Goal: Transaction & Acquisition: Purchase product/service

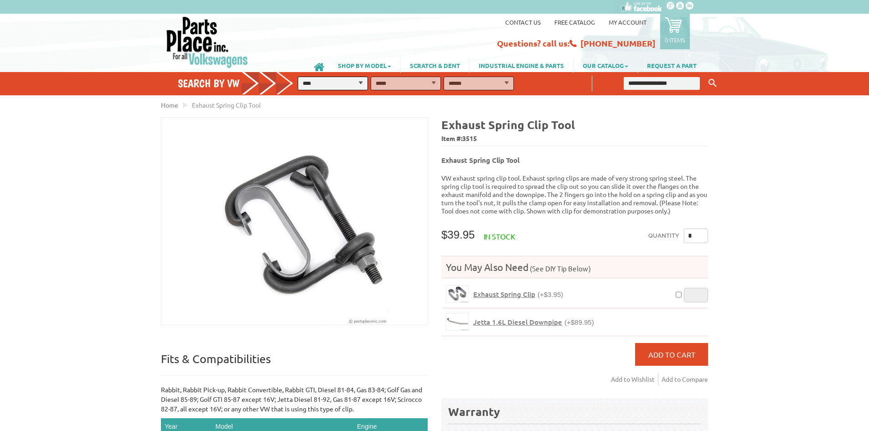
click at [511, 317] on span "Jetta 1.6L Diesel Downpipe" at bounding box center [517, 321] width 89 height 9
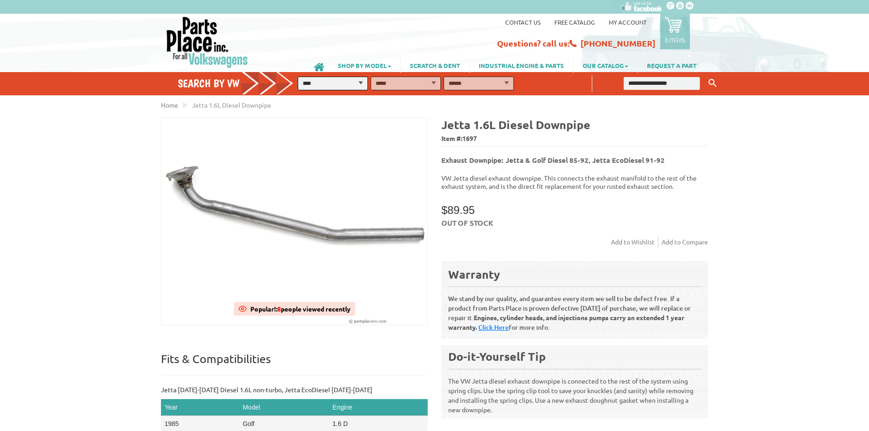
click at [325, 79] on select "**********" at bounding box center [333, 84] width 70 height 14
select select "*********"
click at [298, 77] on select "**********" at bounding box center [333, 84] width 70 height 14
click at [413, 82] on select "**********" at bounding box center [406, 84] width 70 height 14
select select "*********"
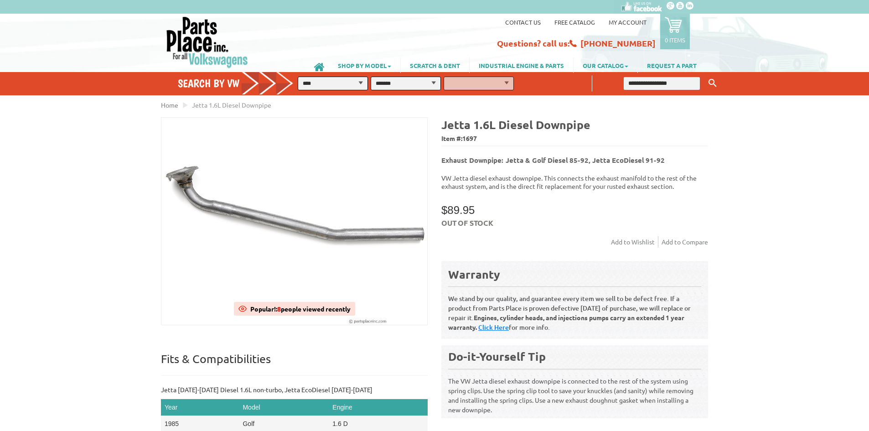
click at [371, 77] on select "**********" at bounding box center [406, 84] width 70 height 14
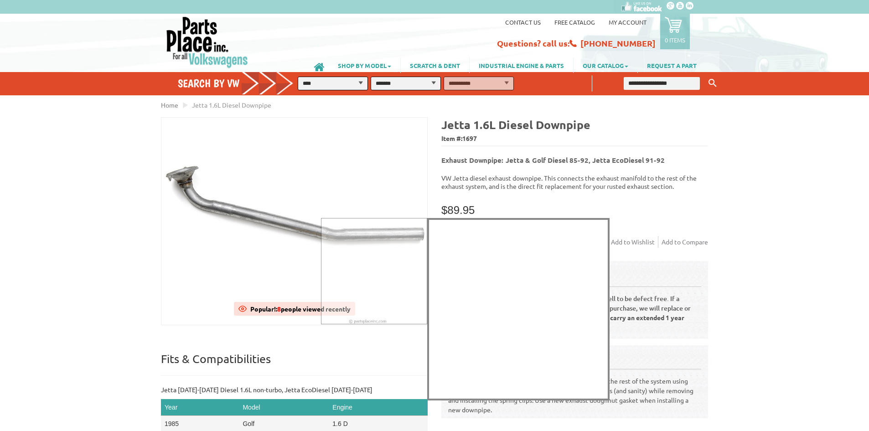
select select "*********"
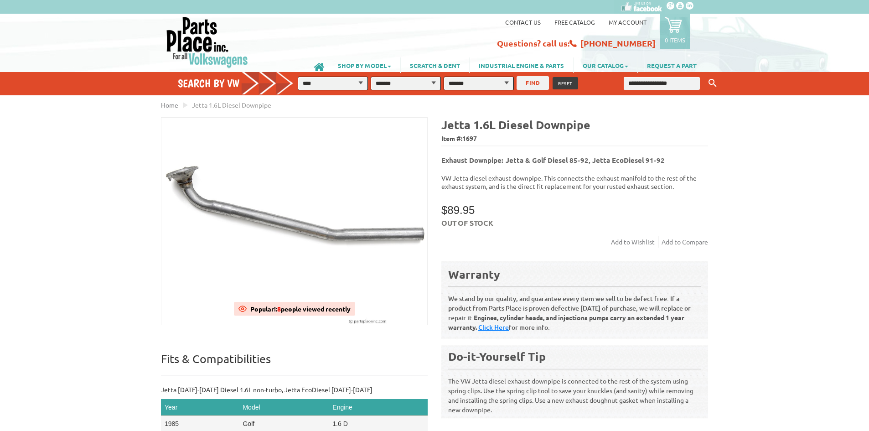
drag, startPoint x: 529, startPoint y: 83, endPoint x: 642, endPoint y: 112, distance: 116.4
click at [530, 83] on button "FIND" at bounding box center [533, 83] width 32 height 14
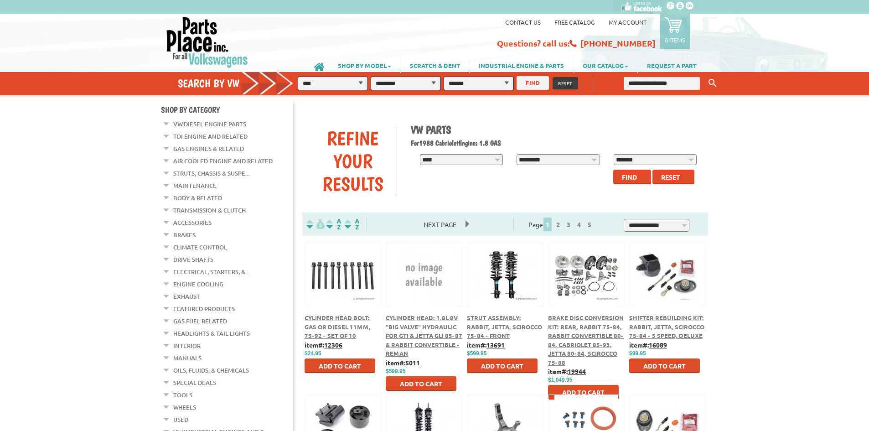
click at [177, 291] on link "Exhaust" at bounding box center [186, 297] width 27 height 12
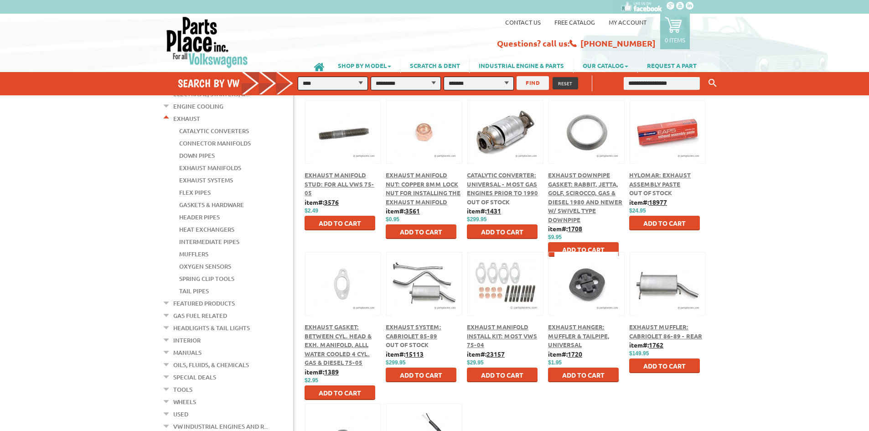
scroll to position [228, 0]
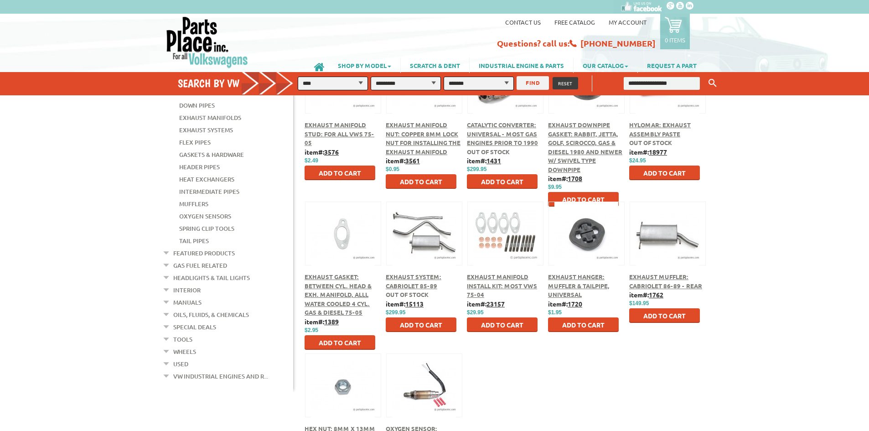
click at [416, 215] on div at bounding box center [424, 223] width 75 height 42
click at [411, 283] on span "Exhaust System: Cabriolet 85-89" at bounding box center [414, 281] width 56 height 17
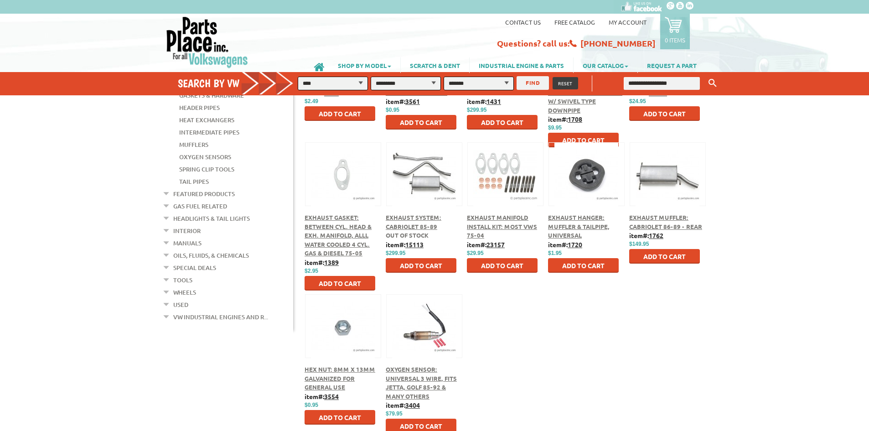
scroll to position [408, 0]
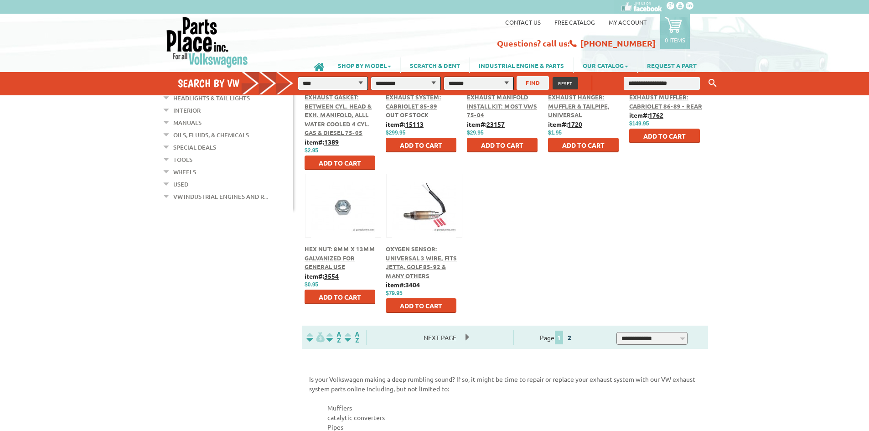
click at [574, 340] on link "2" at bounding box center [570, 337] width 8 height 8
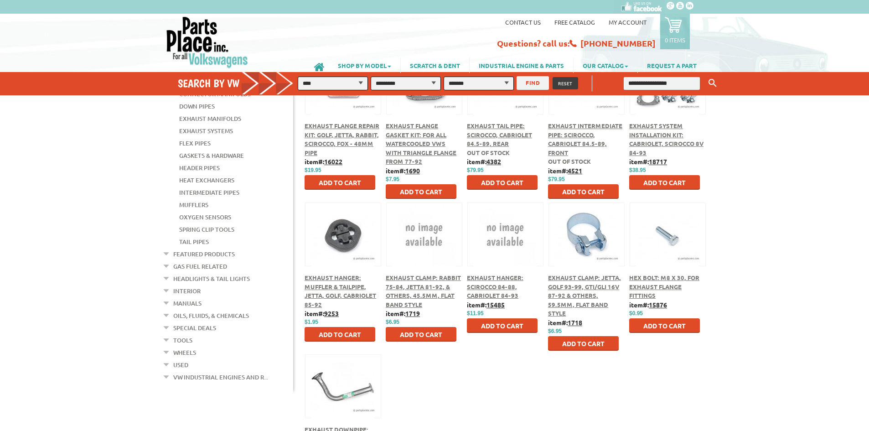
scroll to position [319, 0]
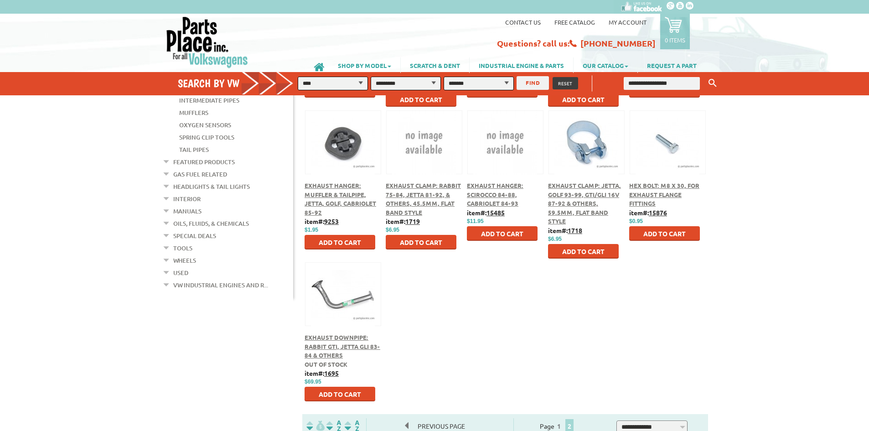
click at [330, 344] on span "Exhaust Downpipe: Rabbit GTI, Jetta GLI 83-84 & Others" at bounding box center [343, 346] width 76 height 26
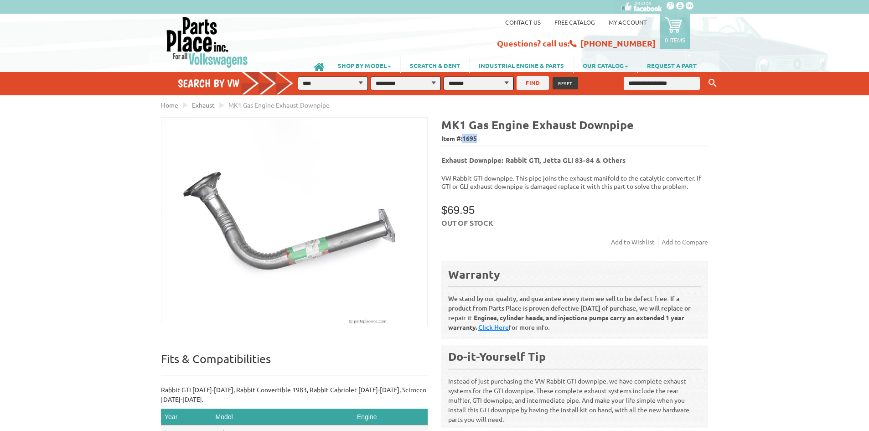
drag, startPoint x: 481, startPoint y: 135, endPoint x: 464, endPoint y: 140, distance: 17.2
click at [464, 140] on span "Item #: 1695" at bounding box center [575, 138] width 267 height 13
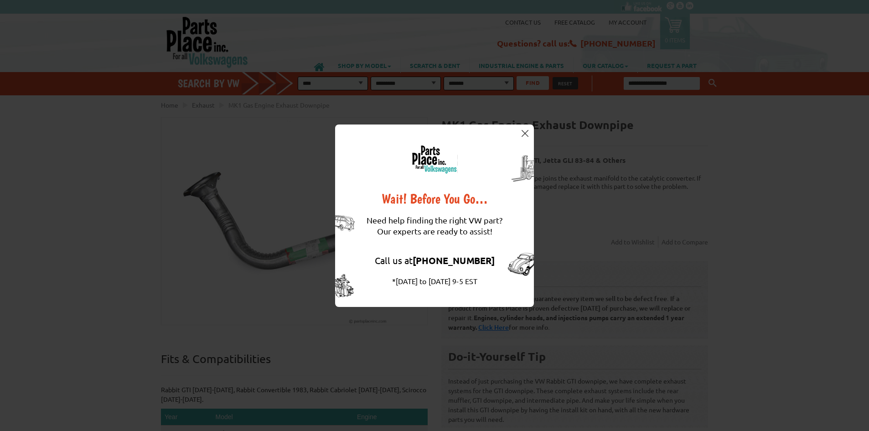
click at [523, 135] on img at bounding box center [525, 133] width 7 height 7
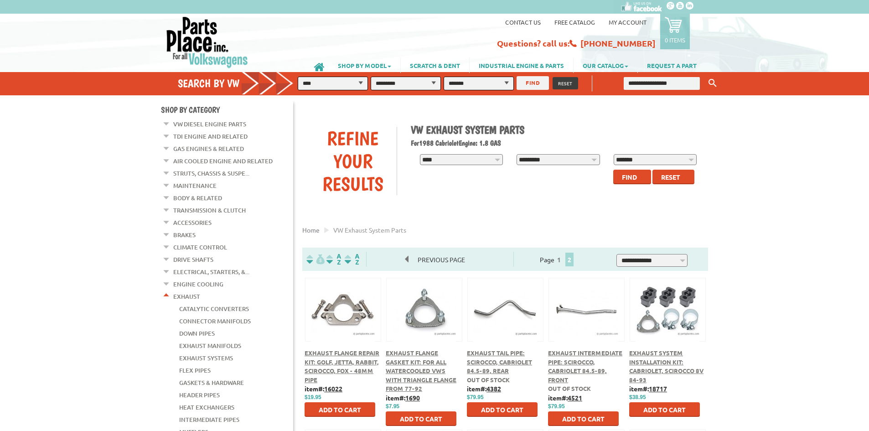
scroll to position [317, 0]
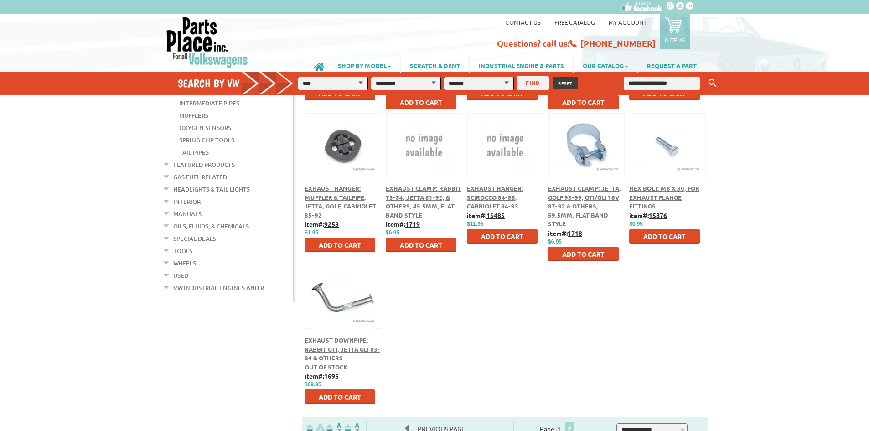
click at [184, 257] on link "Wheels" at bounding box center [184, 263] width 23 height 12
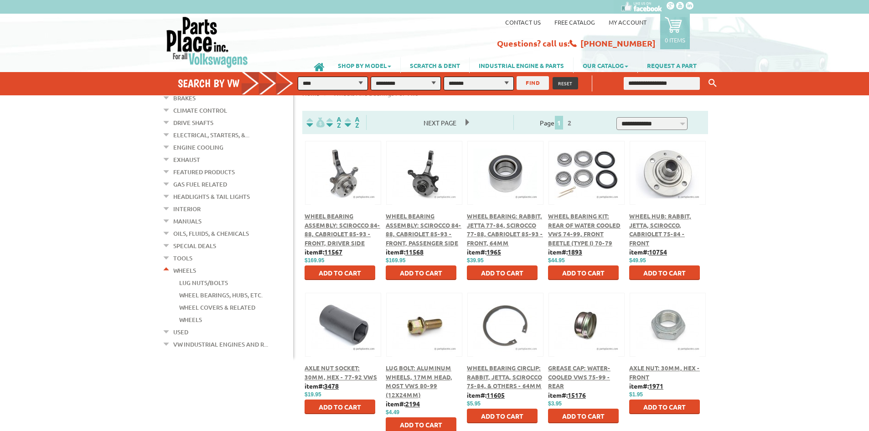
scroll to position [91, 0]
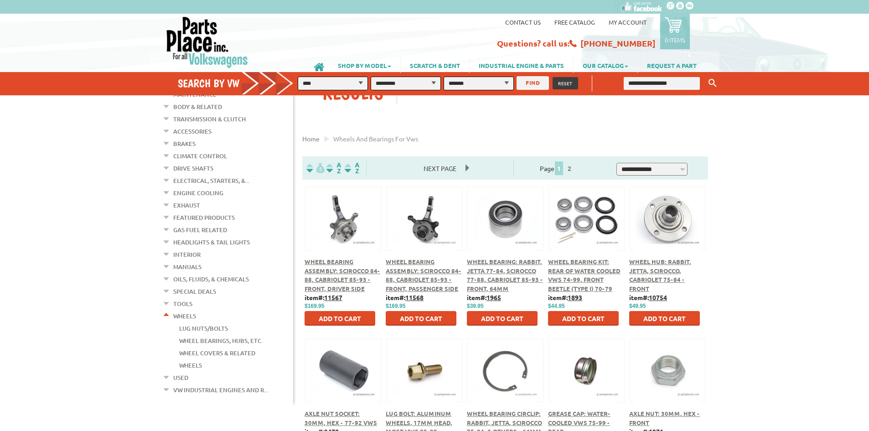
click at [191, 249] on link "Interior" at bounding box center [186, 255] width 27 height 12
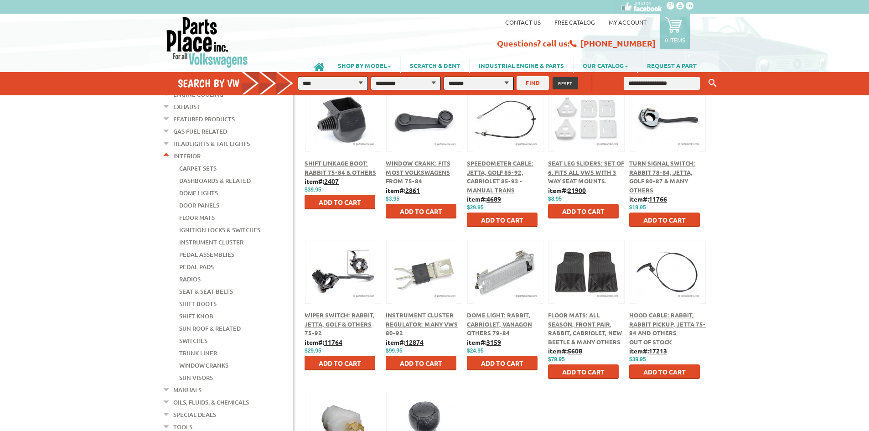
scroll to position [274, 0]
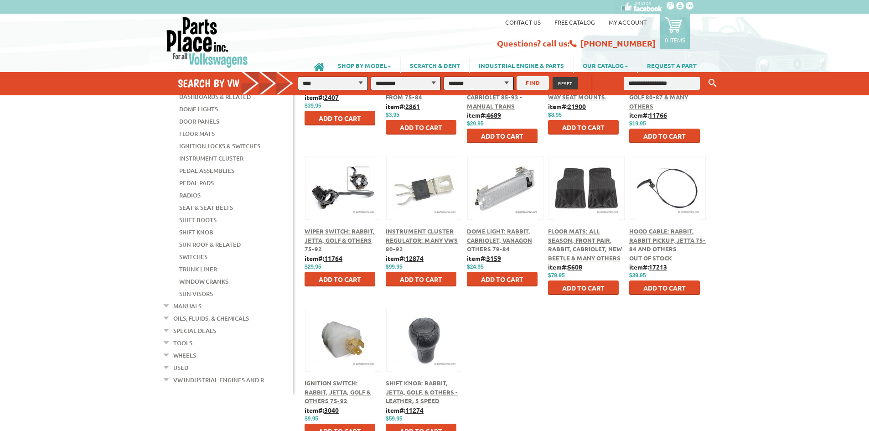
click at [343, 235] on div "Wiper Switch: Rabbit, Jetta, Golf & Others 75-92" at bounding box center [343, 240] width 77 height 27
click at [333, 199] on div at bounding box center [343, 177] width 75 height 42
click at [360, 181] on button at bounding box center [343, 187] width 59 height 16
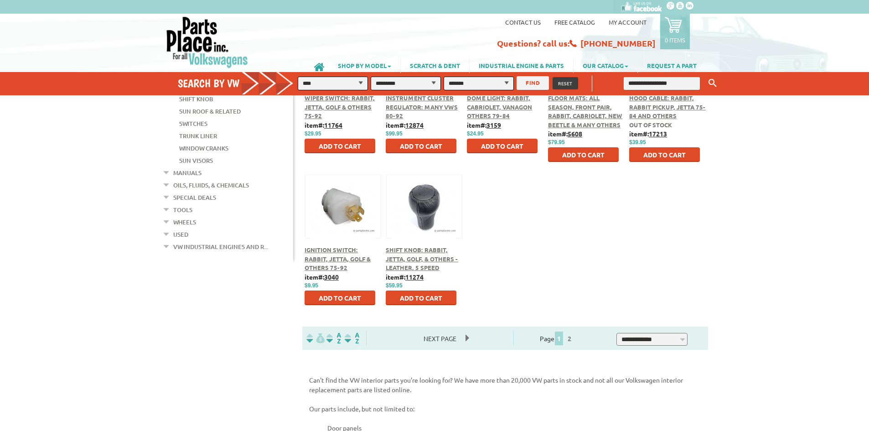
scroll to position [408, 0]
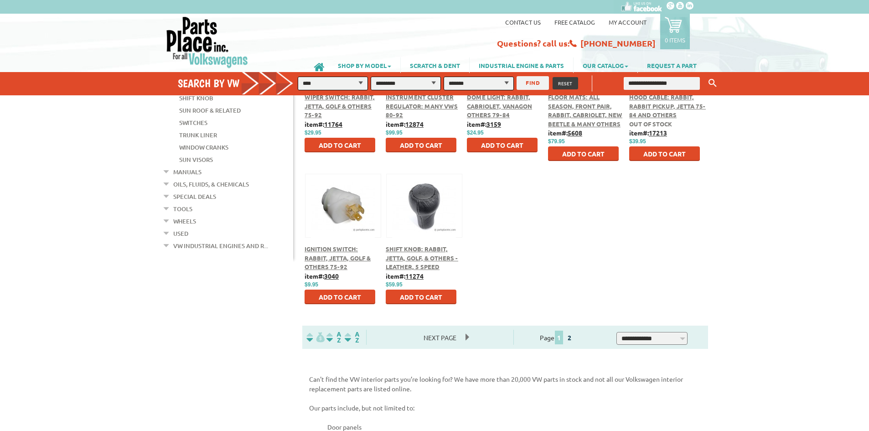
click at [574, 339] on link "2" at bounding box center [570, 337] width 8 height 8
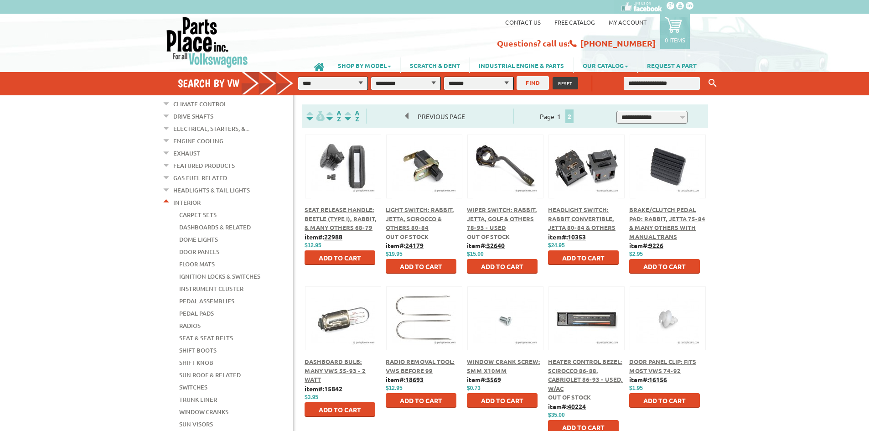
scroll to position [137, 0]
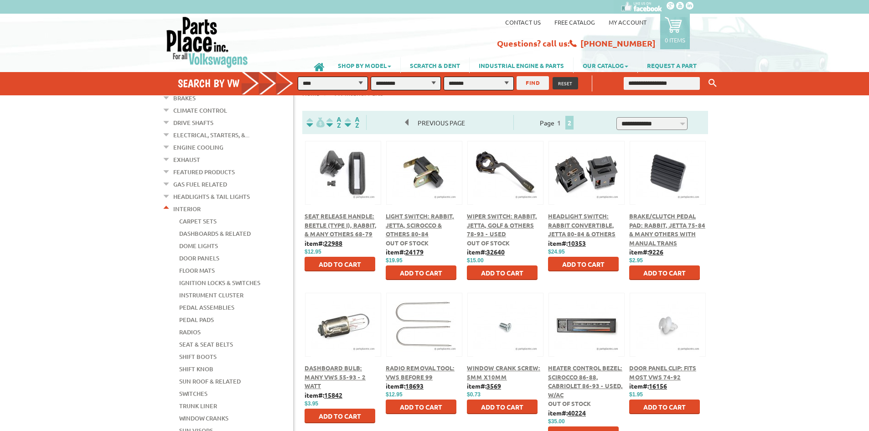
click at [166, 202] on em at bounding box center [166, 207] width 9 height 10
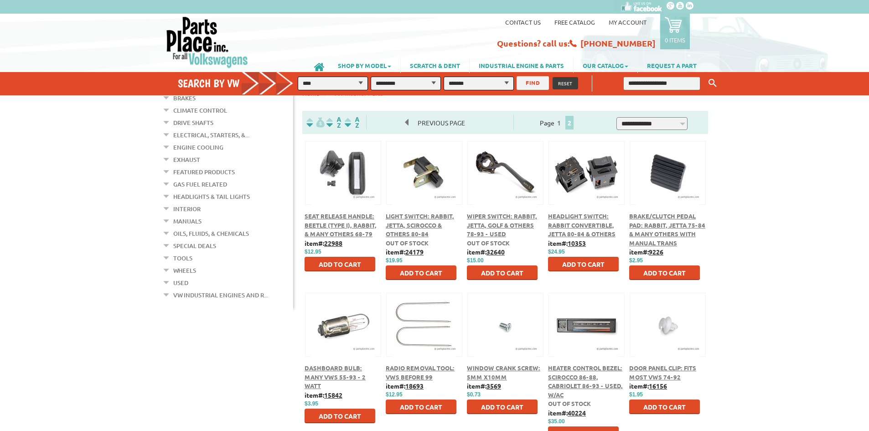
click at [196, 191] on link "Headlights & Tail Lights" at bounding box center [211, 197] width 77 height 12
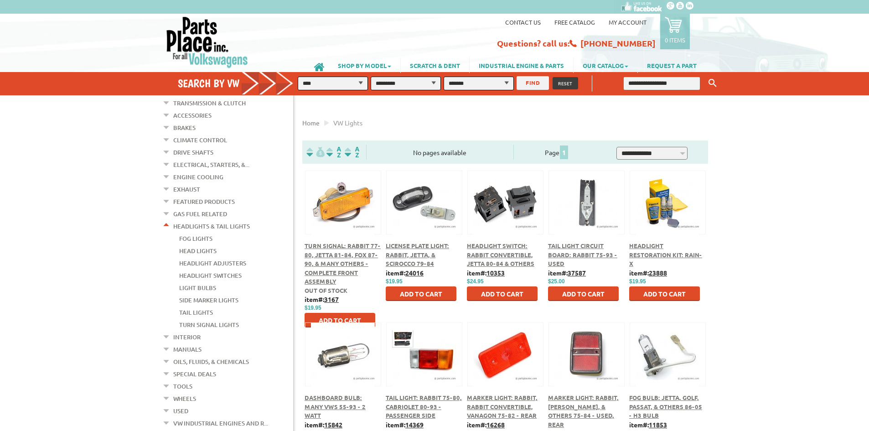
scroll to position [91, 0]
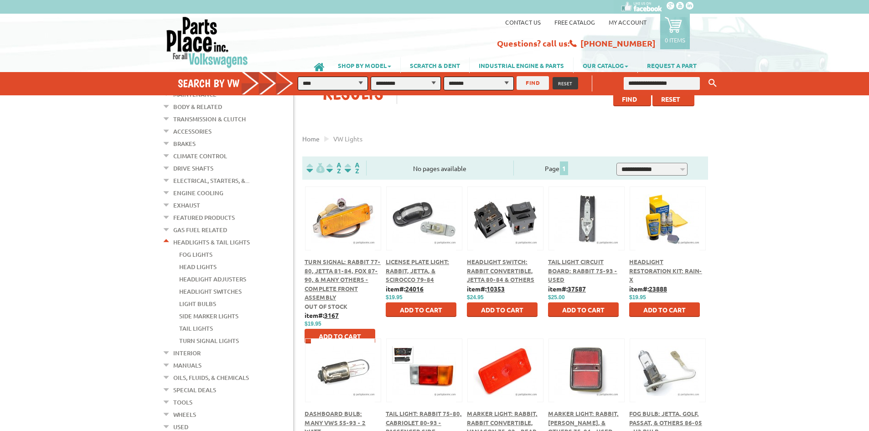
click at [210, 236] on link "Headlights & Tail Lights" at bounding box center [211, 242] width 77 height 12
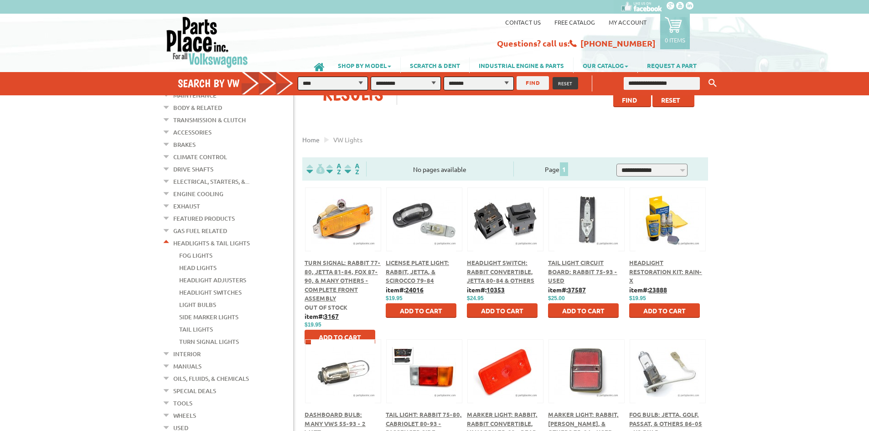
scroll to position [91, 0]
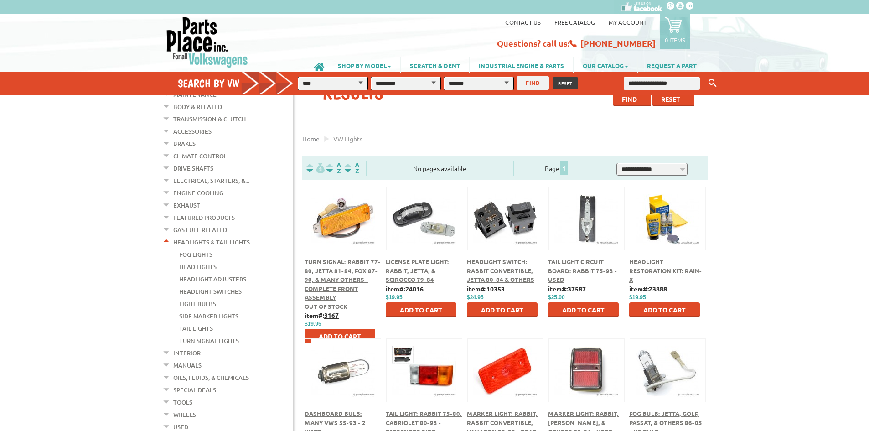
click at [198, 249] on link "Fog Lights" at bounding box center [195, 255] width 33 height 12
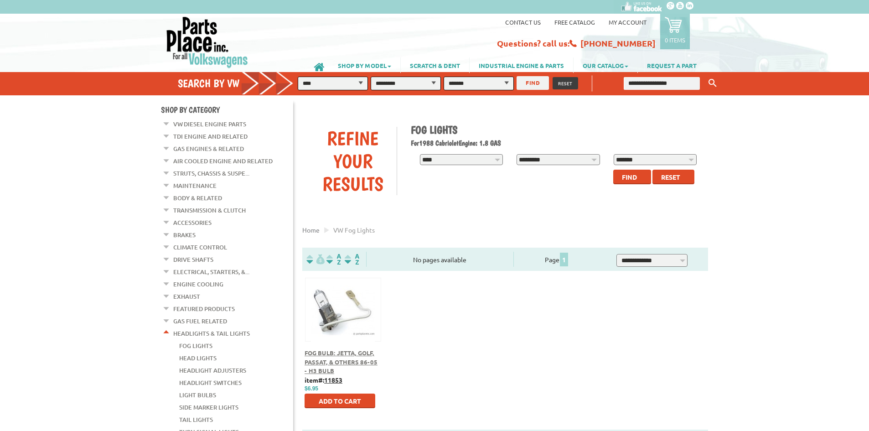
click at [194, 328] on link "Headlights & Tail Lights" at bounding box center [211, 334] width 77 height 12
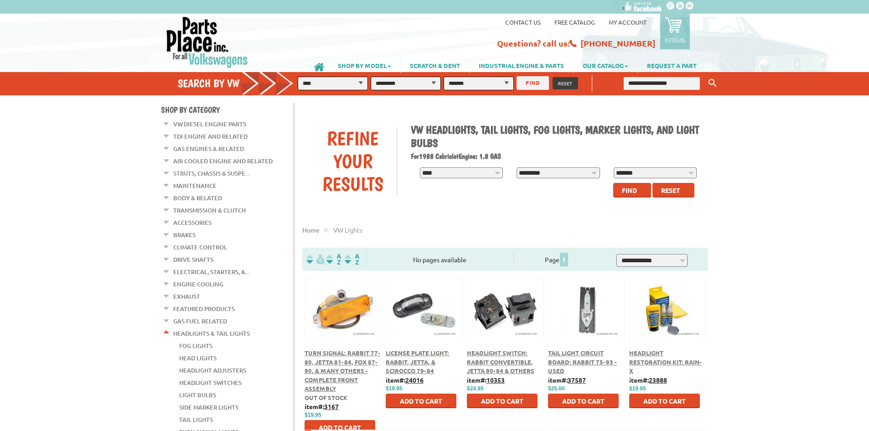
click at [198, 196] on link "Body & Related" at bounding box center [197, 198] width 49 height 12
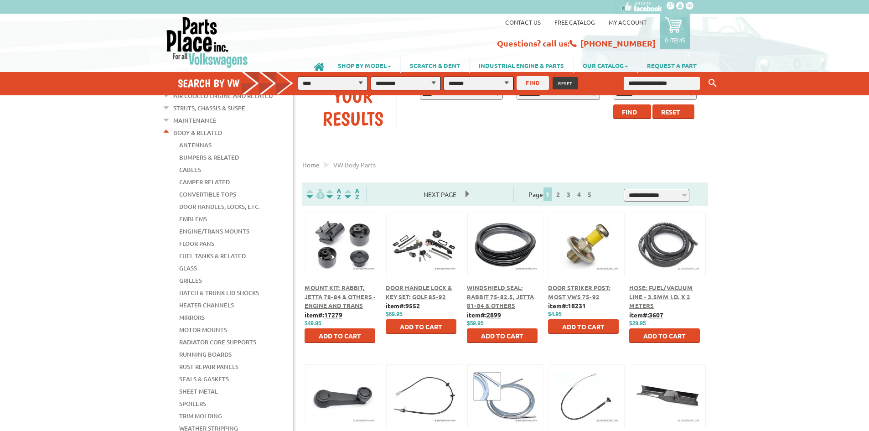
scroll to position [46, 0]
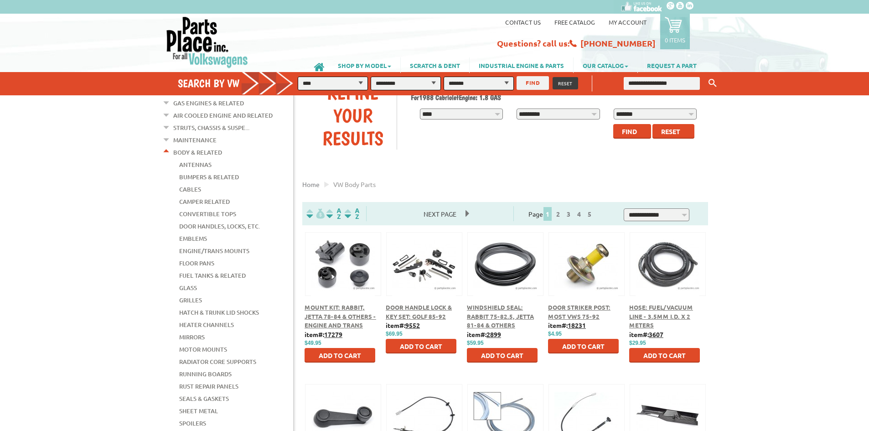
click at [185, 233] on link "Emblems" at bounding box center [193, 239] width 28 height 12
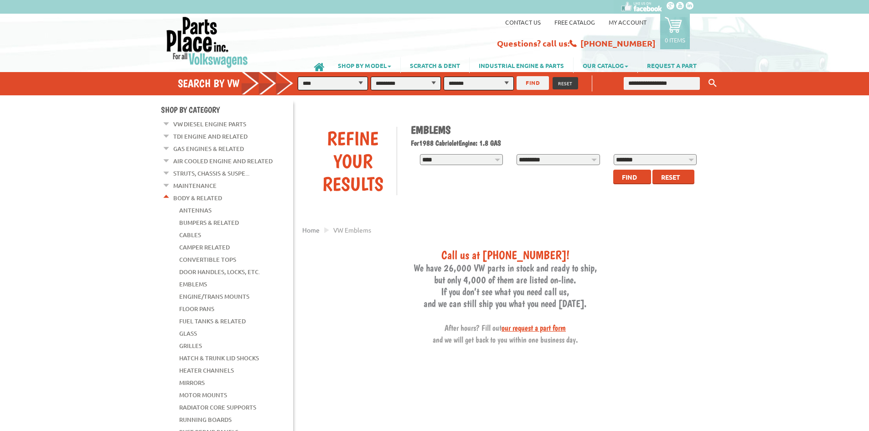
click at [168, 194] on em at bounding box center [166, 196] width 9 height 10
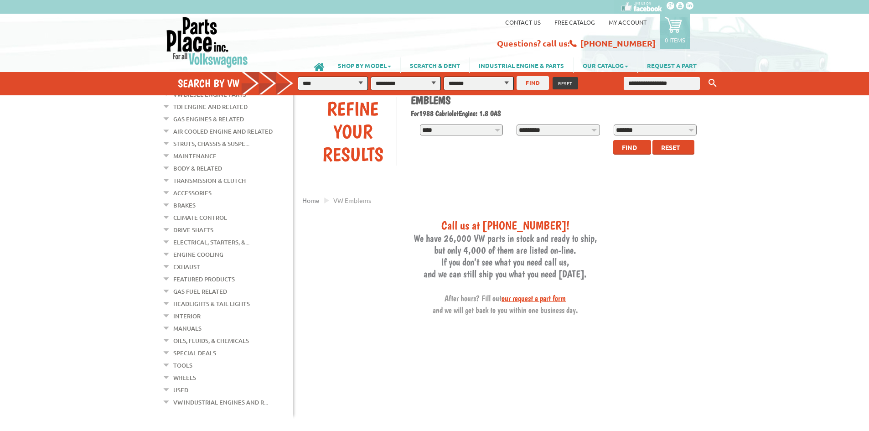
scroll to position [46, 0]
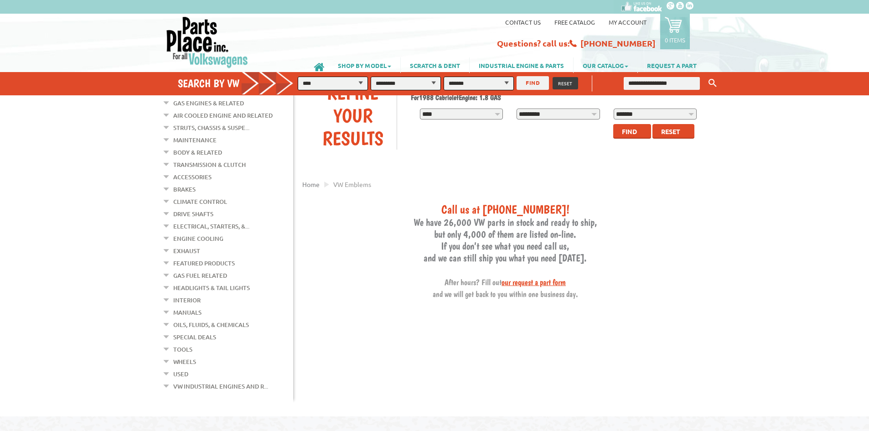
click at [183, 368] on link "Used" at bounding box center [180, 374] width 15 height 12
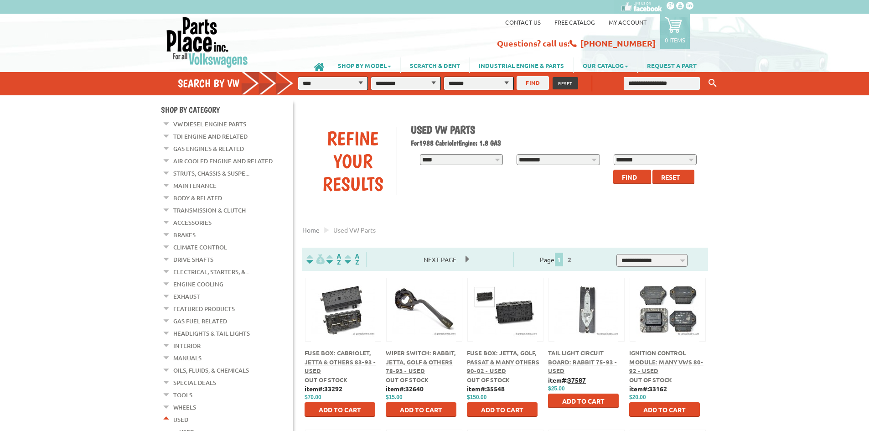
click at [221, 171] on link "Struts, Chassis & Suspe..." at bounding box center [211, 173] width 76 height 12
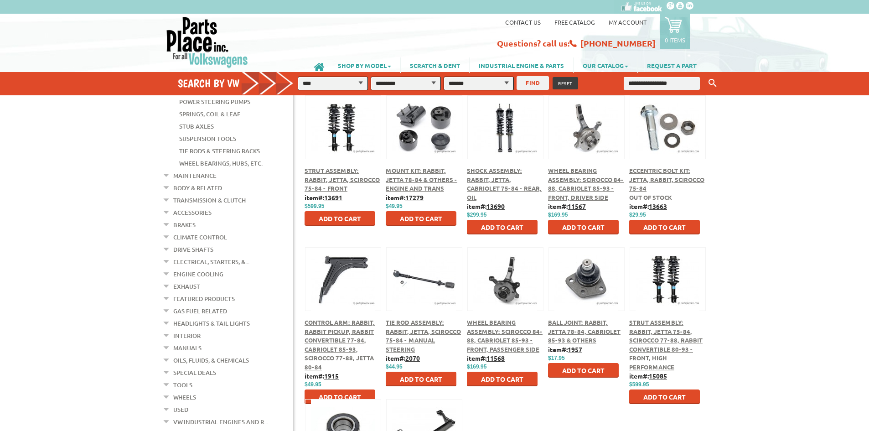
scroll to position [137, 0]
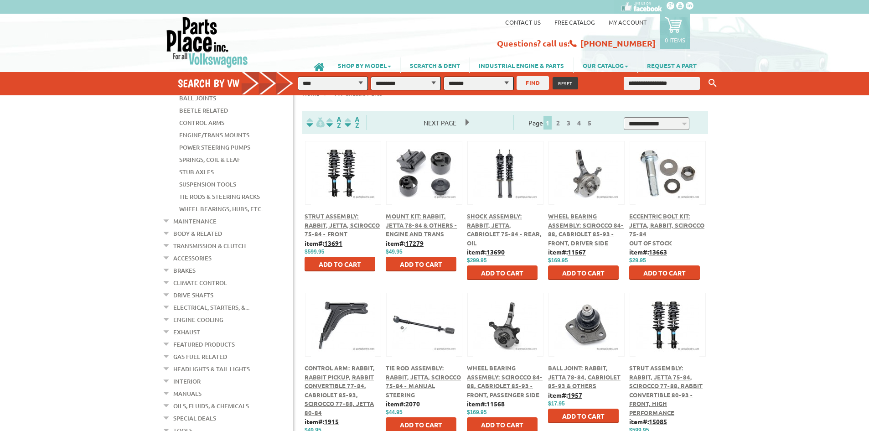
click at [589, 180] on div at bounding box center [586, 162] width 75 height 42
click at [591, 223] on span "Wheel Bearing Assembly: Scirocco 84-88, Cabriolet 85-93 - Front, Driver Side" at bounding box center [586, 229] width 76 height 35
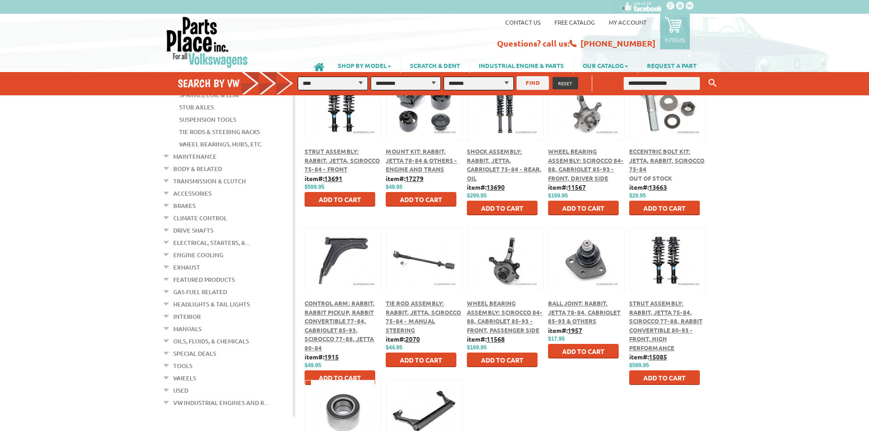
scroll to position [182, 0]
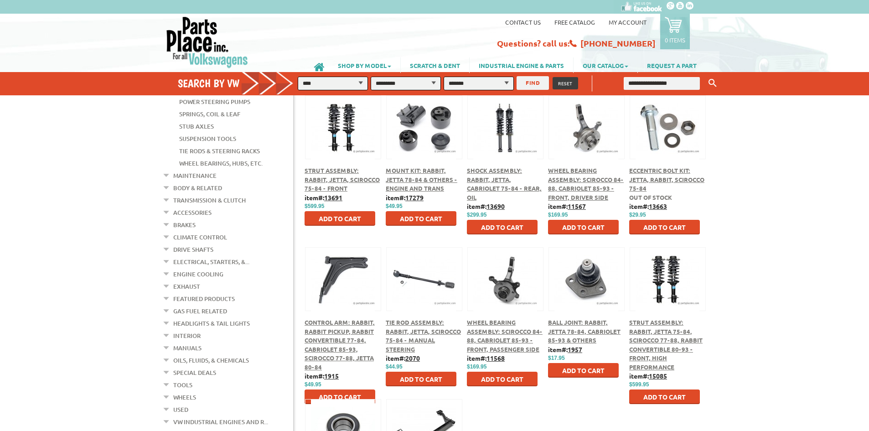
click at [194, 207] on link "Accessories" at bounding box center [192, 213] width 38 height 12
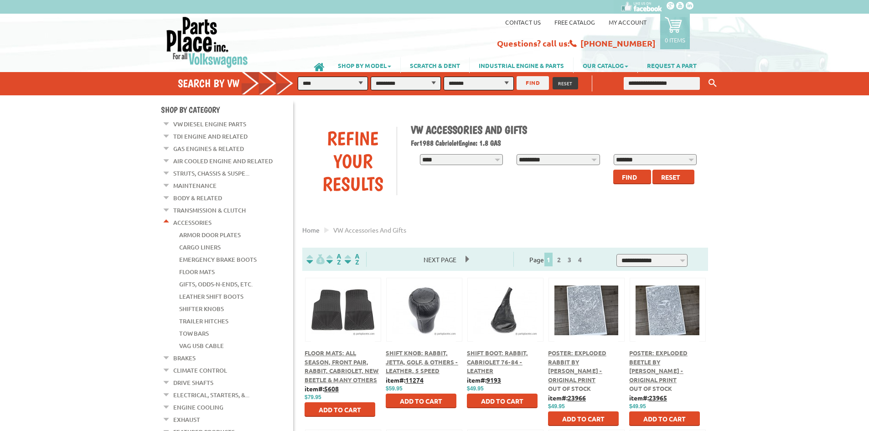
click at [182, 192] on link "Body & Related" at bounding box center [197, 198] width 49 height 12
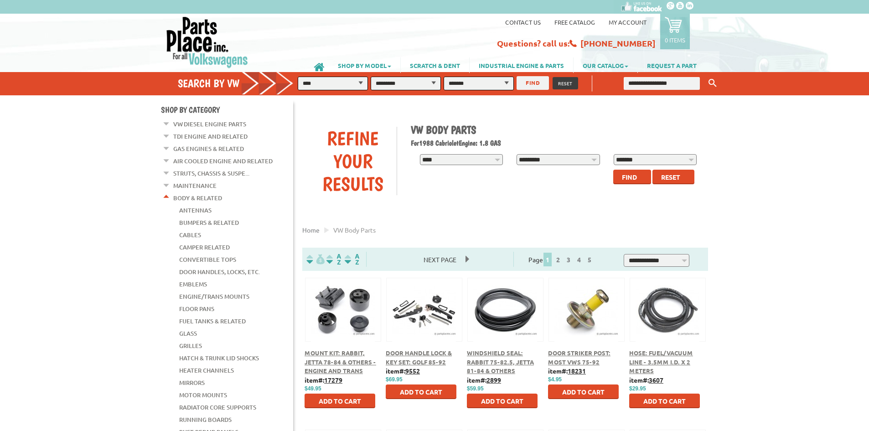
click at [191, 156] on link "Air Cooled Engine and Related" at bounding box center [222, 161] width 99 height 12
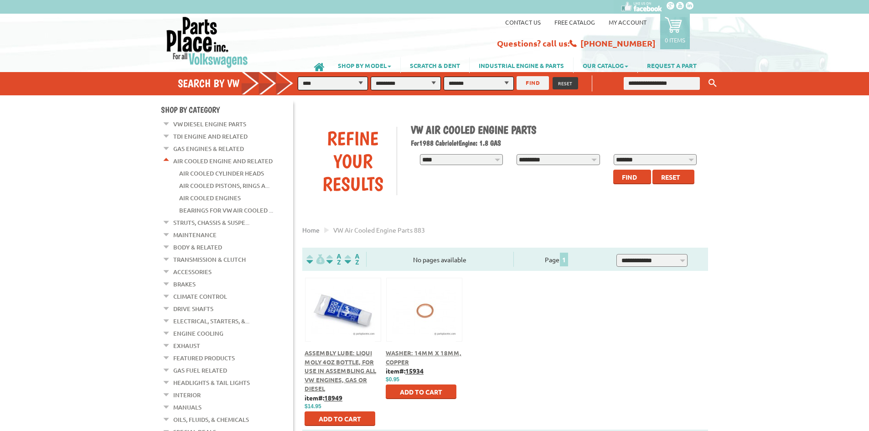
click at [166, 157] on em at bounding box center [166, 159] width 9 height 10
click at [190, 217] on link "Accessories" at bounding box center [192, 223] width 38 height 12
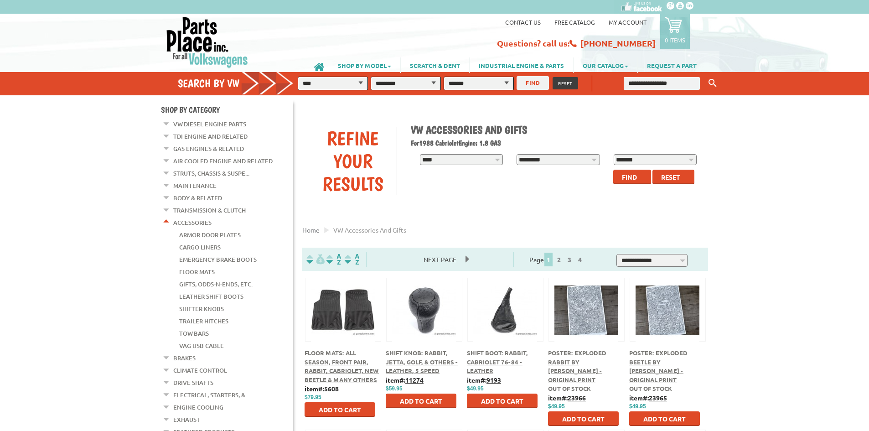
click at [189, 206] on link "Transmission & Clutch" at bounding box center [209, 210] width 73 height 12
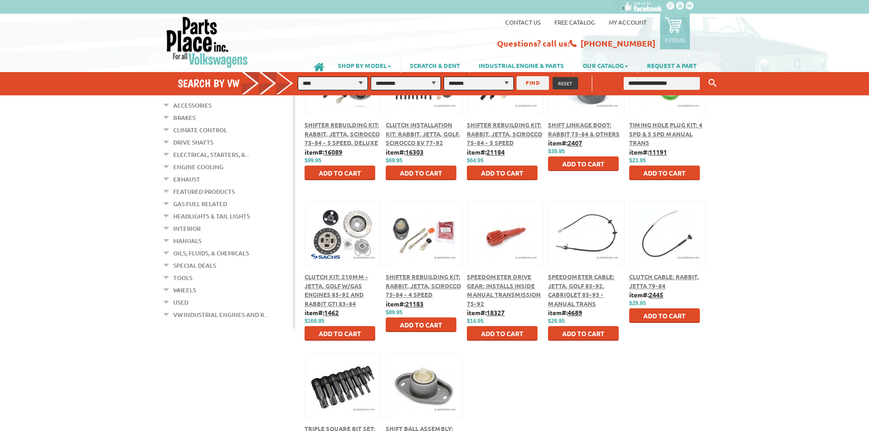
scroll to position [137, 0]
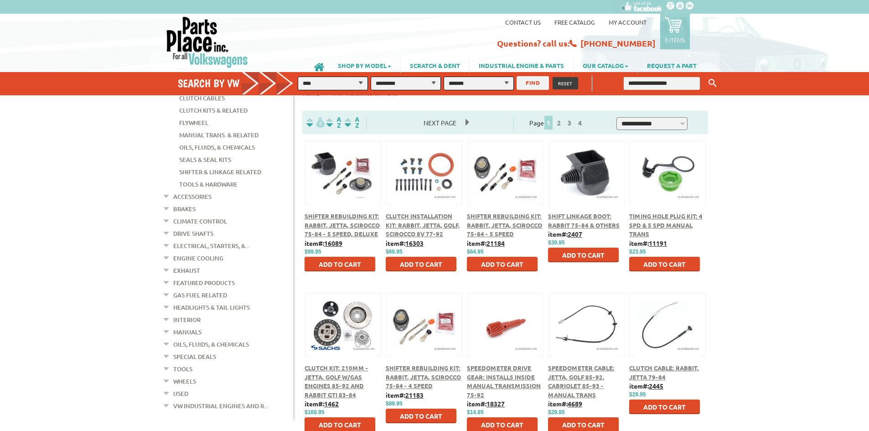
click at [186, 289] on link "Gas Fuel Related" at bounding box center [200, 295] width 54 height 12
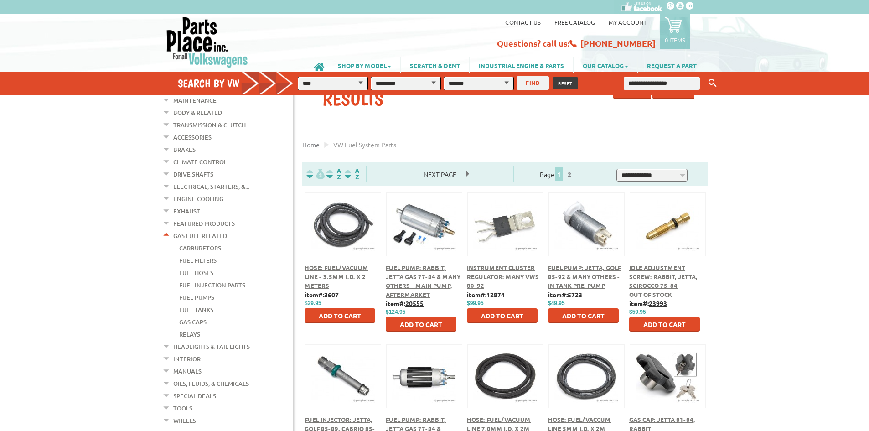
scroll to position [137, 0]
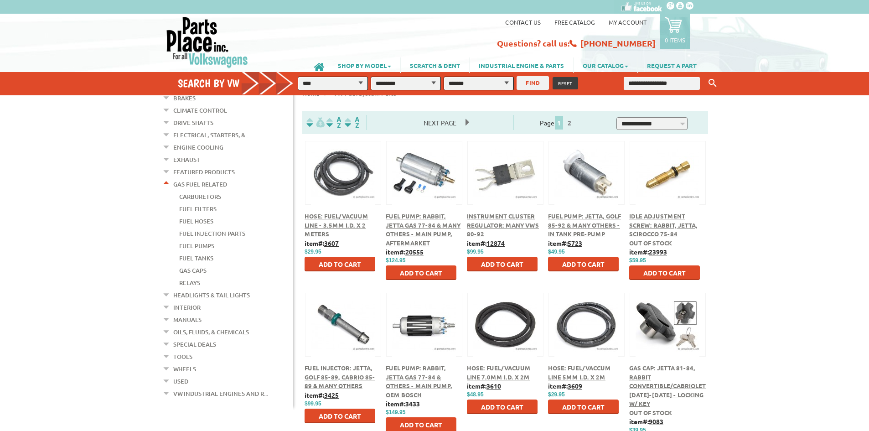
click at [164, 177] on em at bounding box center [166, 182] width 9 height 10
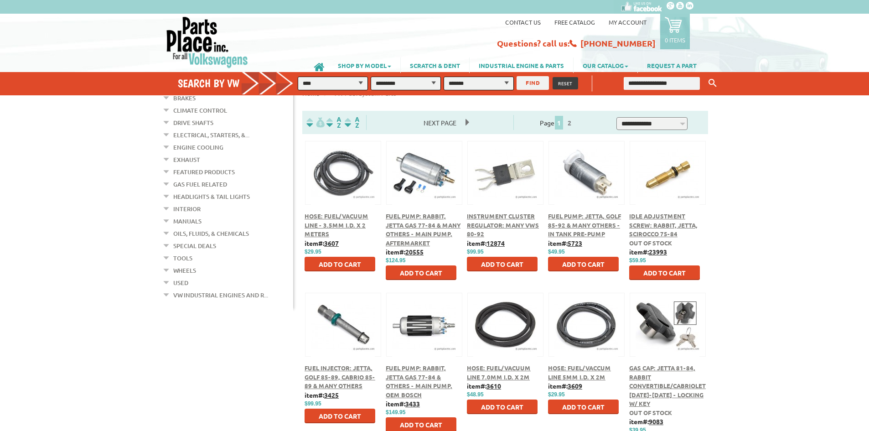
click at [166, 202] on em at bounding box center [166, 207] width 9 height 10
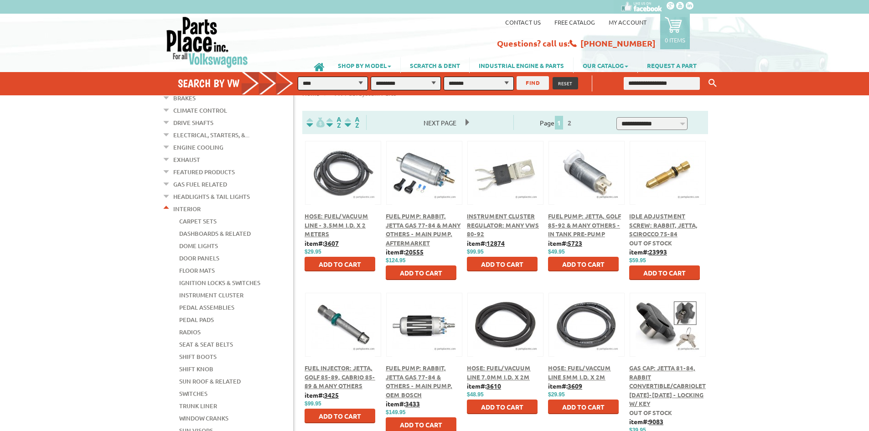
click at [208, 215] on link "Carpet Sets" at bounding box center [197, 221] width 37 height 12
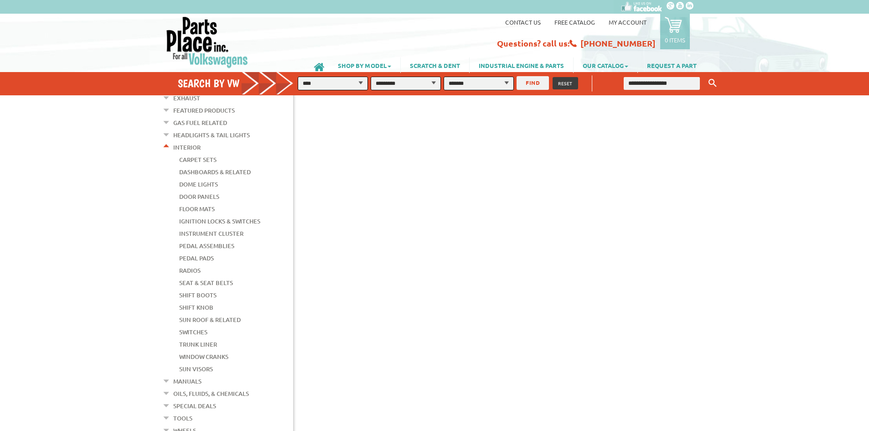
scroll to position [182, 0]
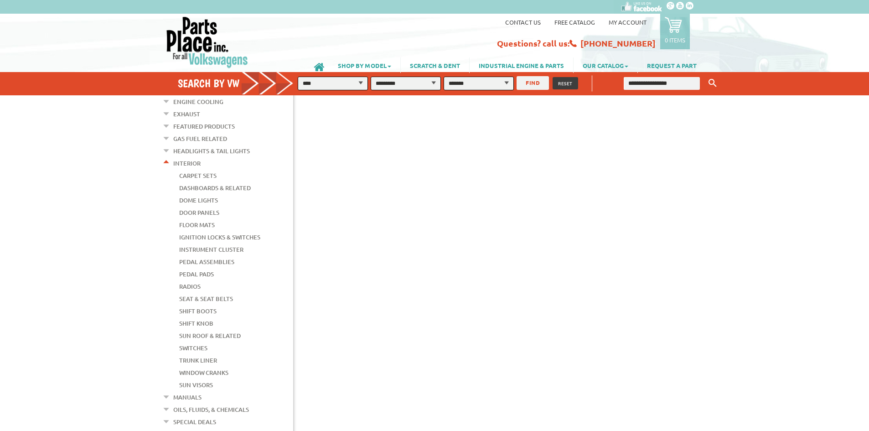
click at [216, 244] on link "Instrument Cluster" at bounding box center [211, 250] width 64 height 12
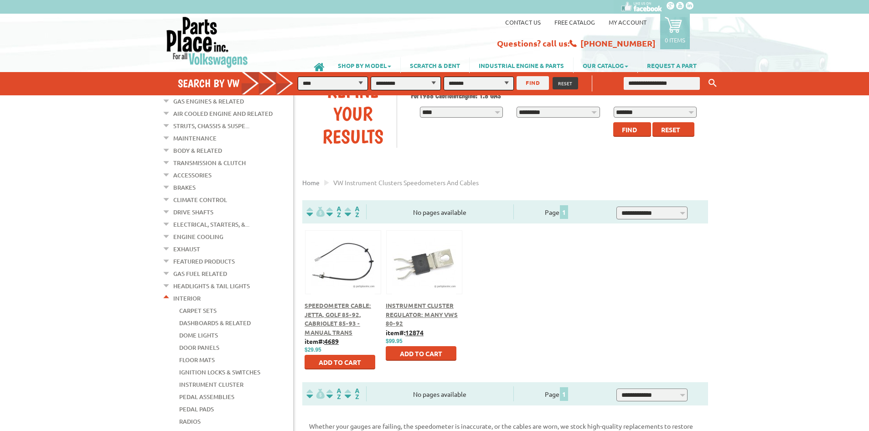
scroll to position [91, 0]
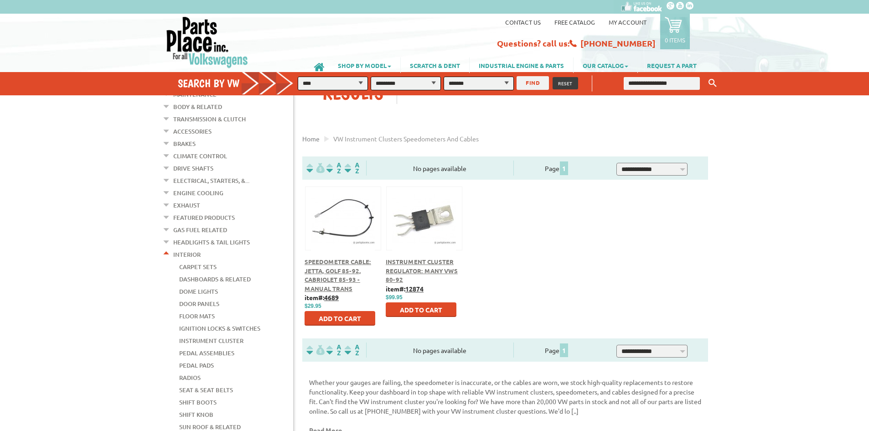
click at [201, 273] on link "Dashboards & Related" at bounding box center [215, 279] width 72 height 12
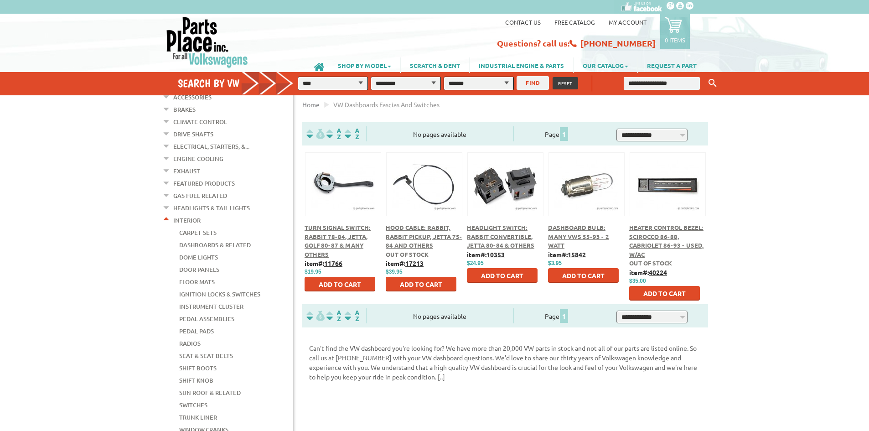
scroll to position [137, 0]
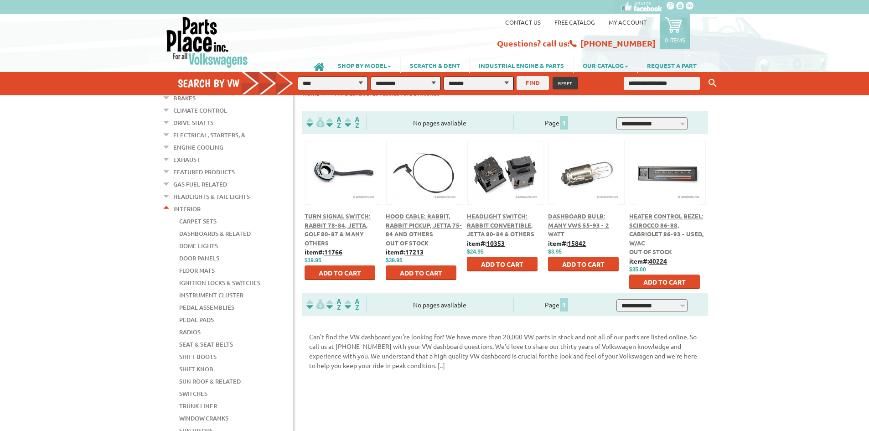
click at [204, 277] on link "Ignition Locks & Switches" at bounding box center [219, 283] width 81 height 12
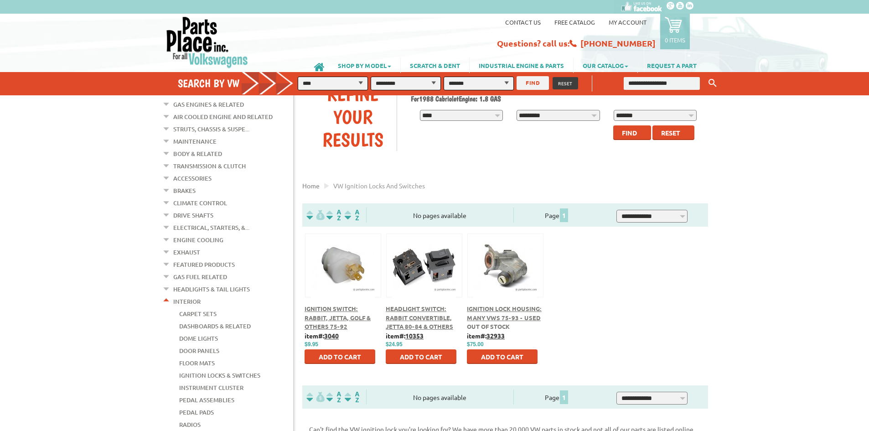
scroll to position [274, 0]
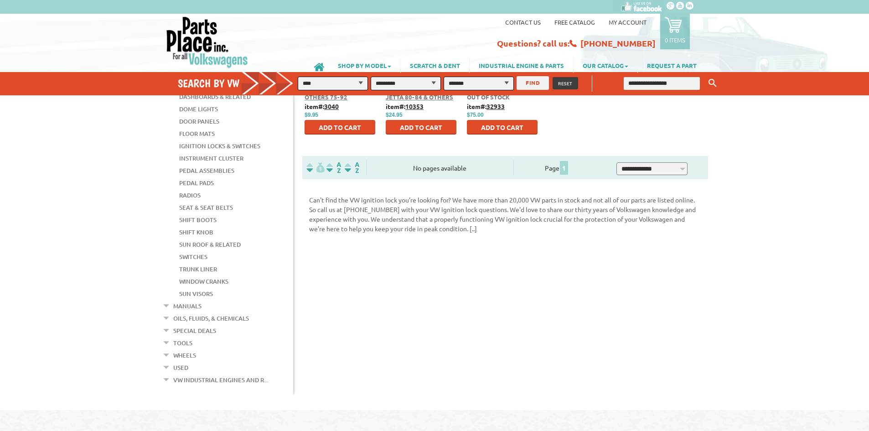
click at [199, 263] on link "Trunk Liner" at bounding box center [198, 269] width 38 height 12
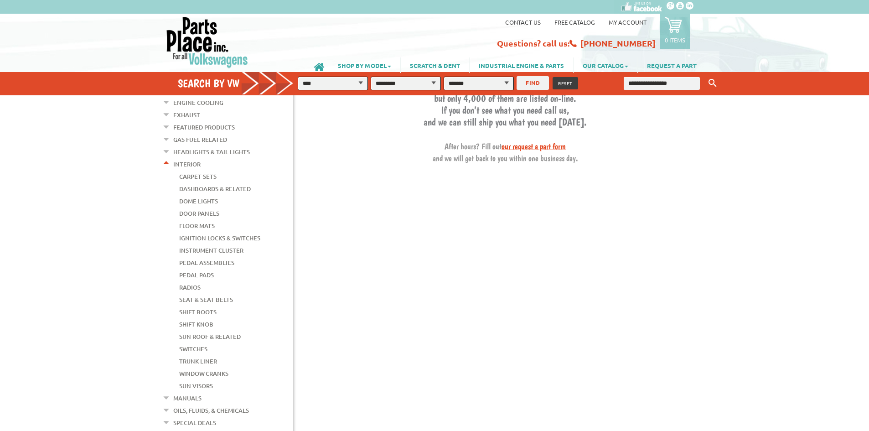
scroll to position [182, 0]
click at [201, 305] on link "Shift Boots" at bounding box center [197, 311] width 37 height 12
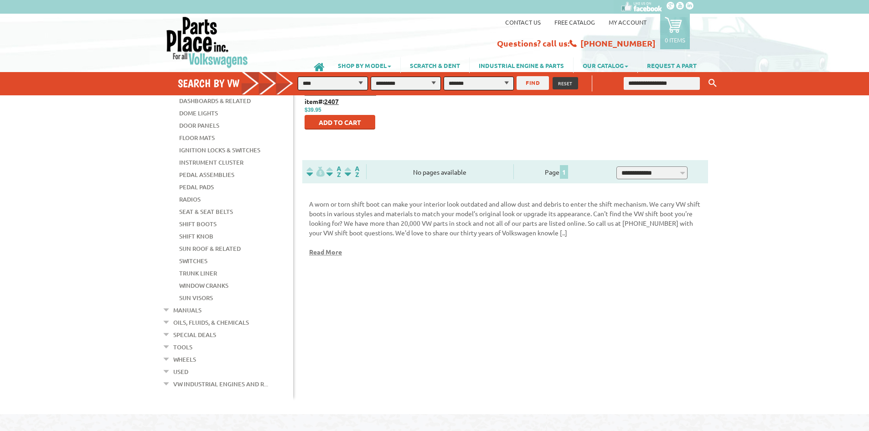
scroll to position [274, 0]
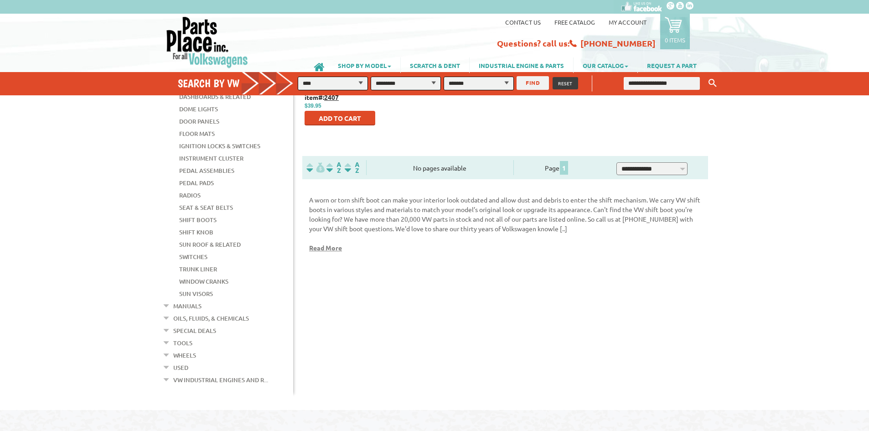
click at [202, 239] on link "Sun Roof & Related" at bounding box center [210, 245] width 62 height 12
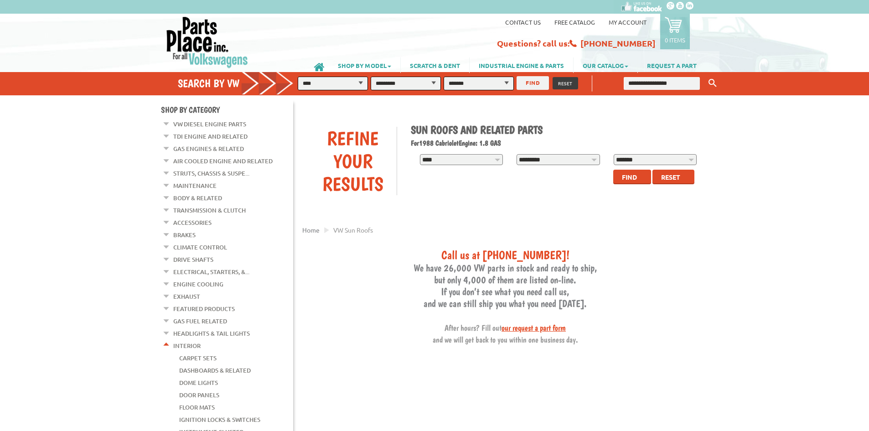
click at [191, 389] on link "Door Panels" at bounding box center [199, 395] width 40 height 12
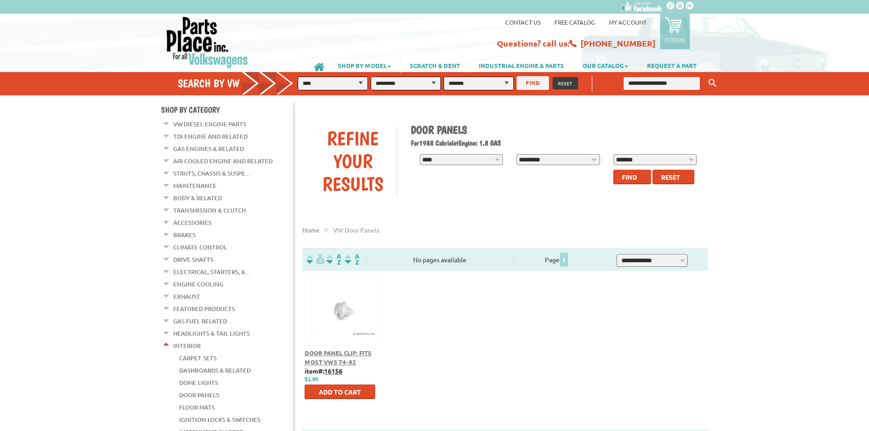
click at [191, 389] on link "Door Panels" at bounding box center [199, 395] width 40 height 12
drag, startPoint x: 0, startPoint y: 0, endPoint x: 191, endPoint y: 385, distance: 429.8
click at [191, 389] on link "Door Panels" at bounding box center [199, 395] width 40 height 12
click at [196, 377] on link "Dome Lights" at bounding box center [198, 383] width 39 height 12
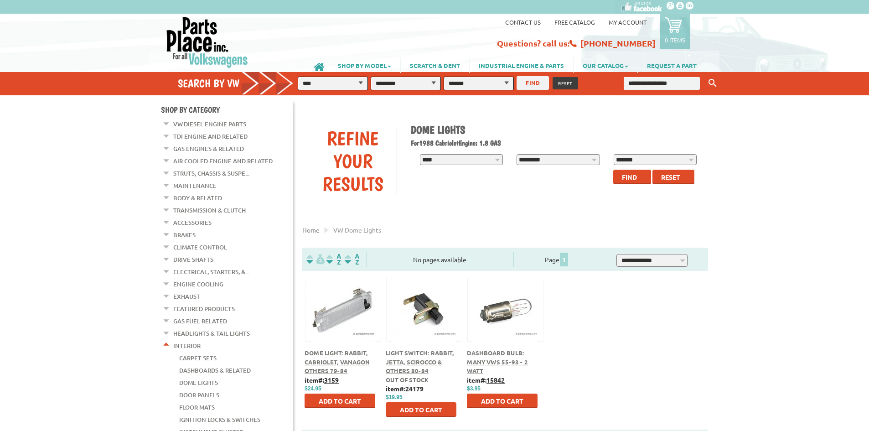
click at [427, 306] on button at bounding box center [424, 309] width 59 height 16
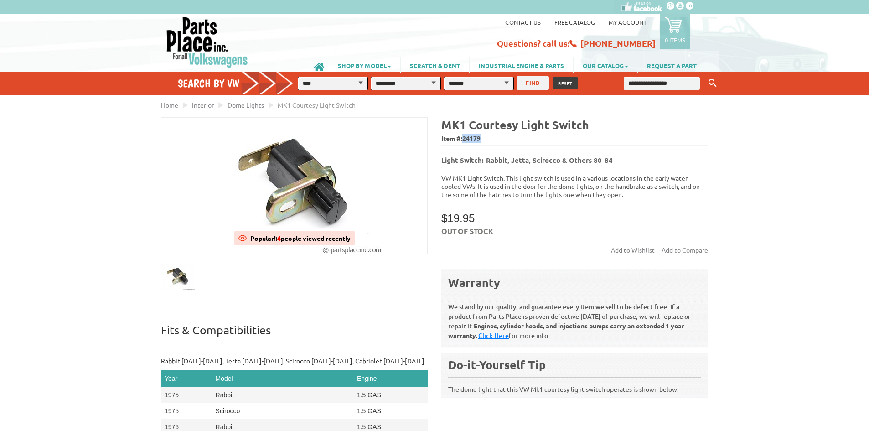
drag, startPoint x: 486, startPoint y: 138, endPoint x: 465, endPoint y: 140, distance: 20.6
click at [465, 140] on span "Item #: 24179" at bounding box center [575, 138] width 267 height 13
